Goal: Task Accomplishment & Management: Use online tool/utility

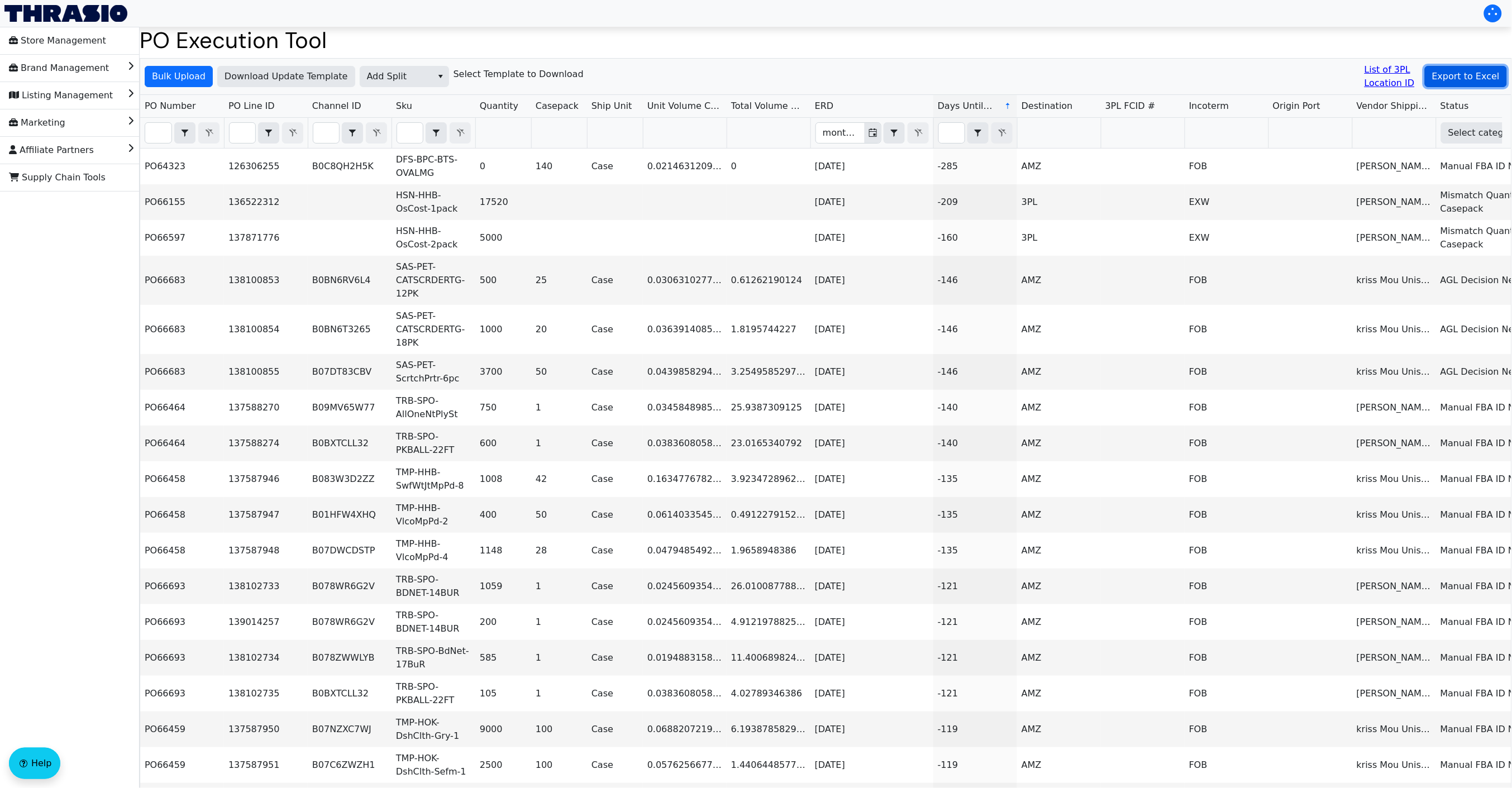
click at [1437, 72] on span "Export to Excel" at bounding box center [1466, 76] width 68 height 13
click at [166, 68] on button "Bulk Upload" at bounding box center [179, 77] width 68 height 21
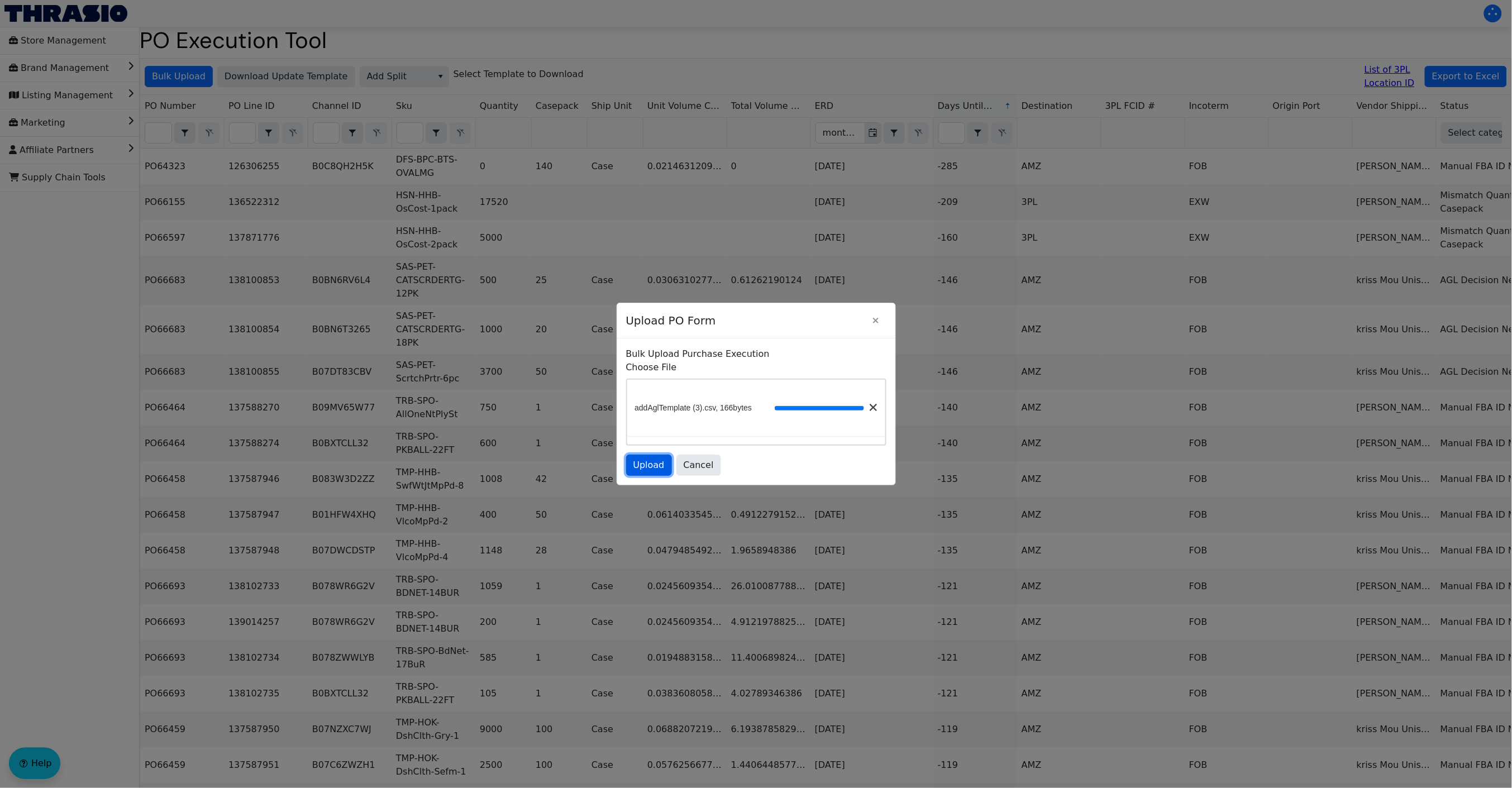
click at [636, 463] on span "Upload" at bounding box center [649, 465] width 31 height 13
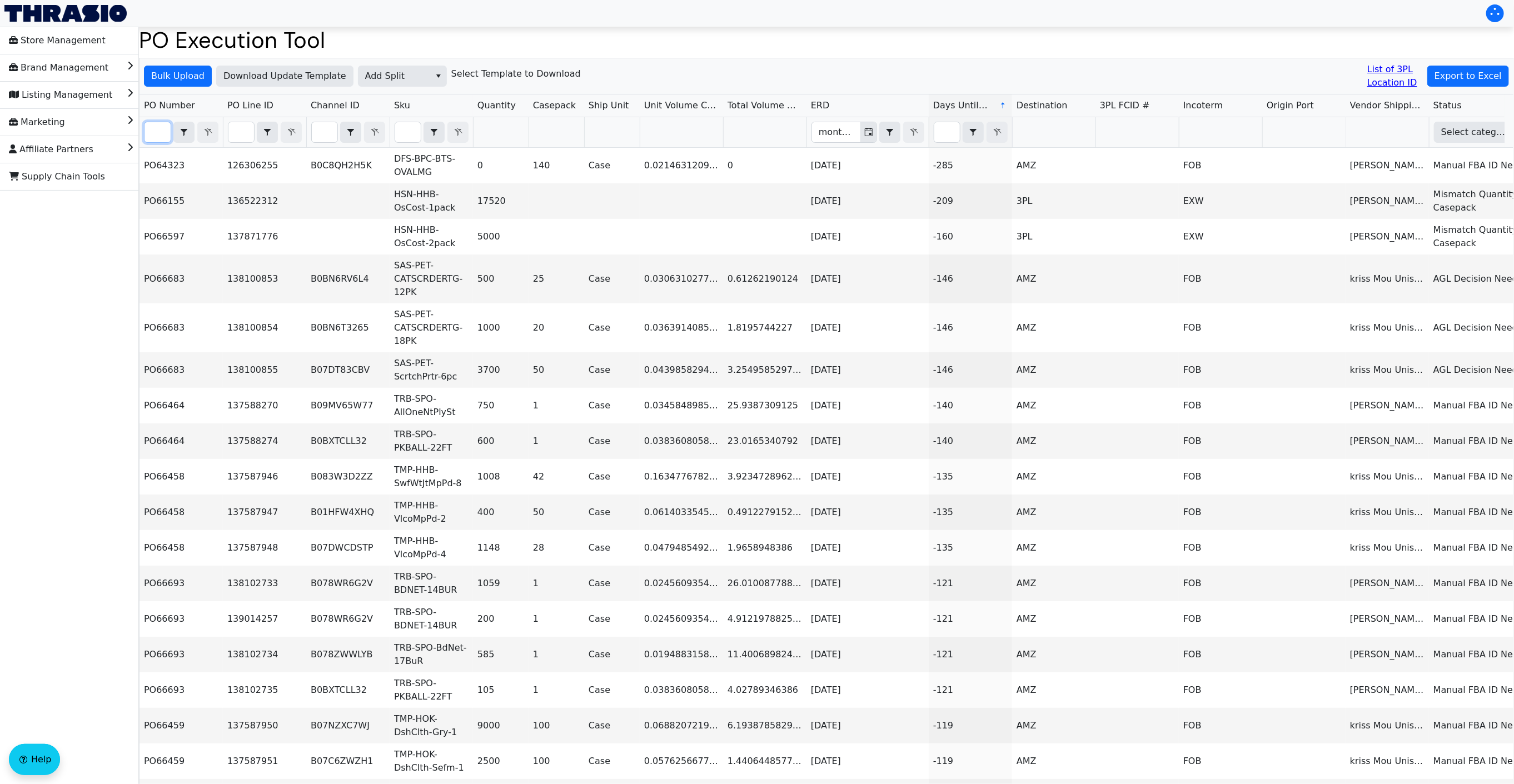
click at [155, 130] on input "Filter" at bounding box center [157, 132] width 26 height 20
paste input "PO67073"
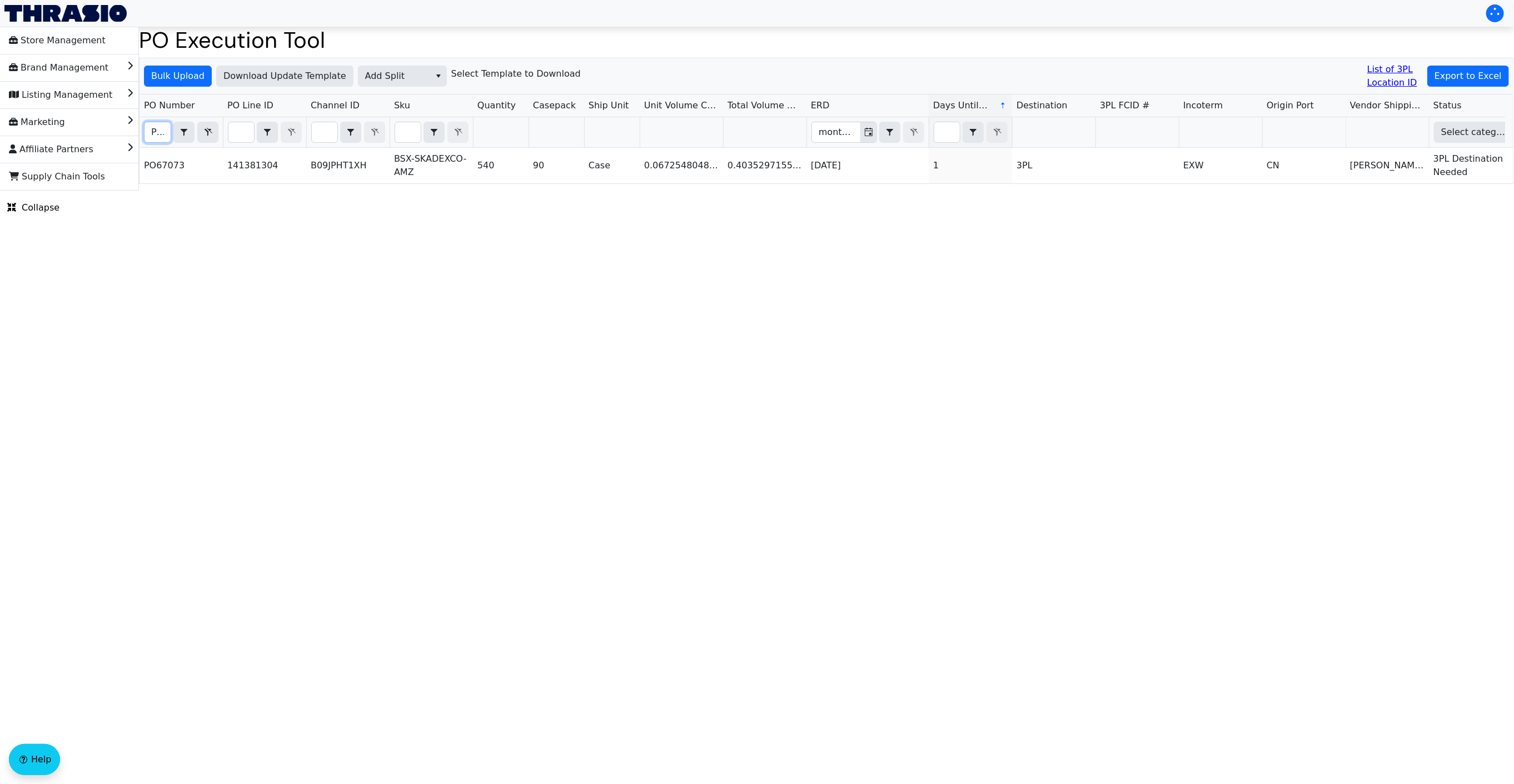
scroll to position [0, 26]
type input "PO67073"
click at [773, 191] on html "Store Management Brand Management Listing Management Marketing Affiliate Partne…" at bounding box center [757, 95] width 1514 height 191
